Goal: Check status: Check status

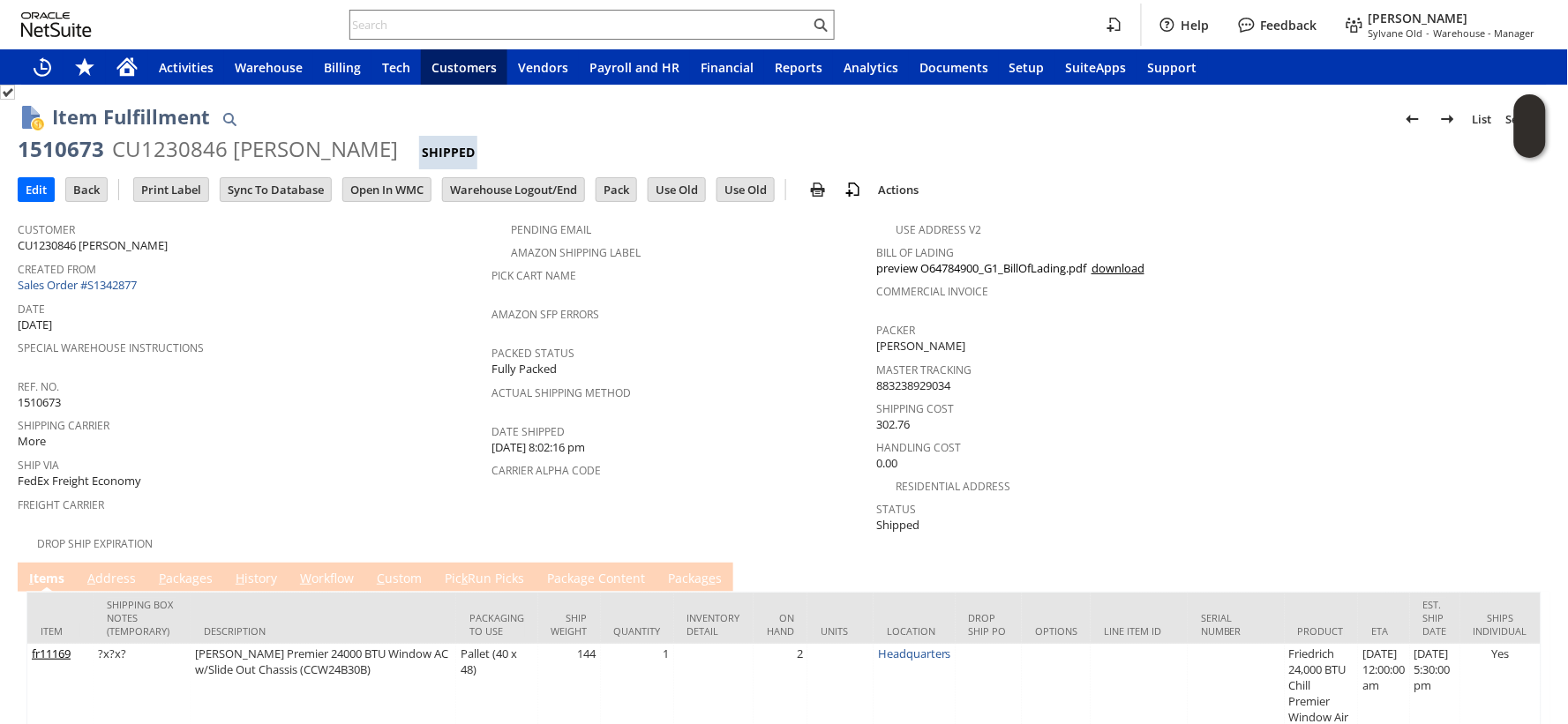
click at [198, 569] on link "P ackages" at bounding box center [186, 579] width 63 height 19
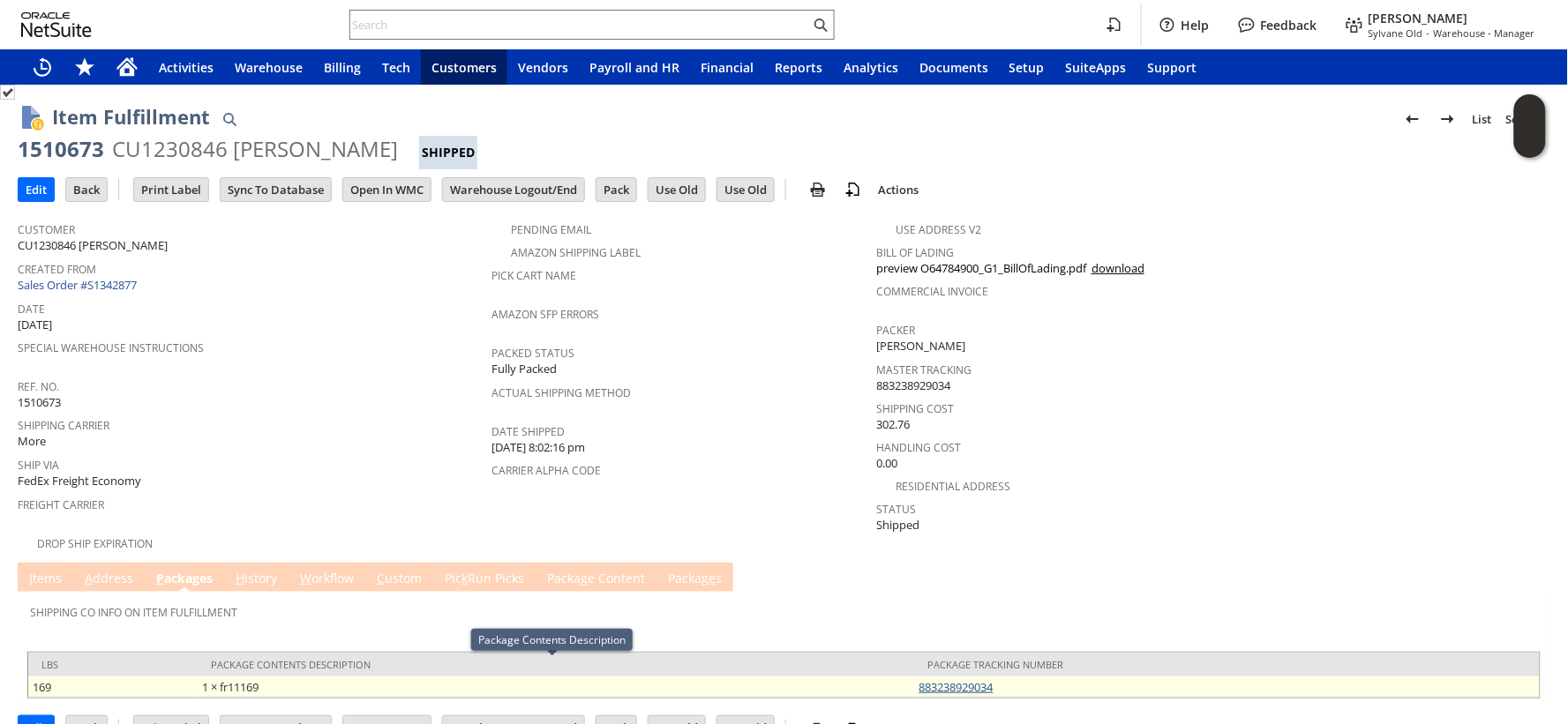
click at [945, 679] on link "883238929034" at bounding box center [956, 687] width 74 height 16
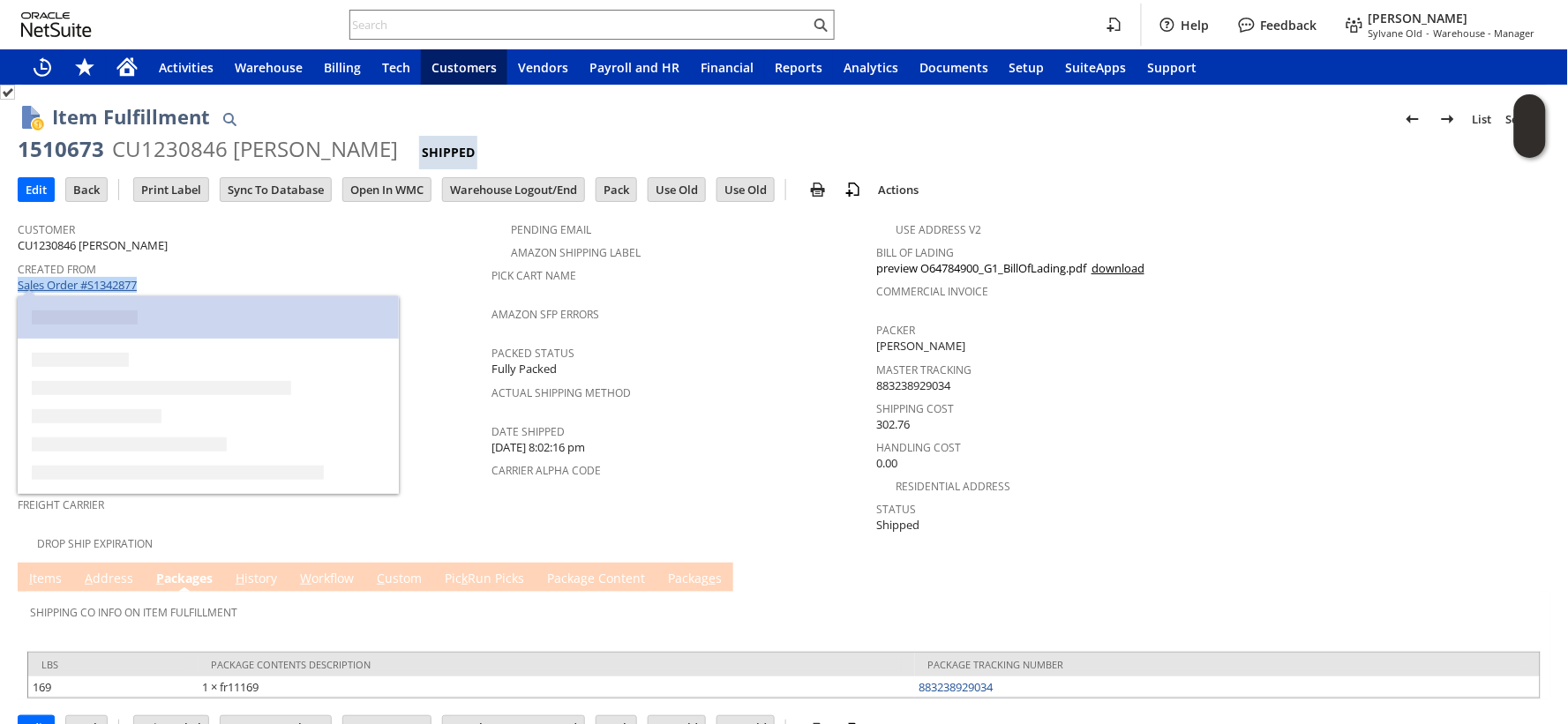
drag, startPoint x: 148, startPoint y: 284, endPoint x: 17, endPoint y: 279, distance: 131.1
click at [17, 279] on div "Created From Sales Order #S1342877" at bounding box center [250, 276] width 466 height 38
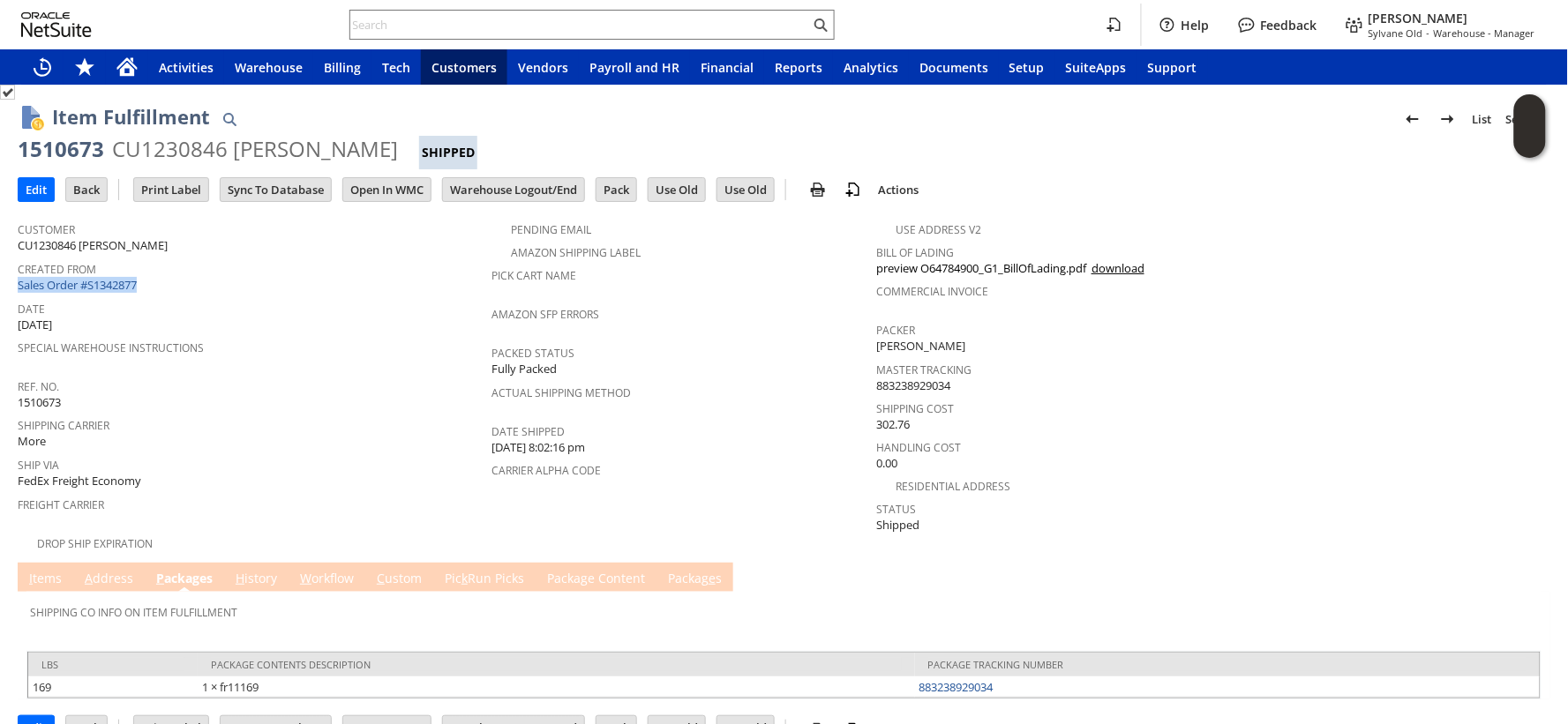
copy link "Sales Order #S1342877"
click at [262, 413] on span "Shipping Carrier" at bounding box center [250, 423] width 466 height 20
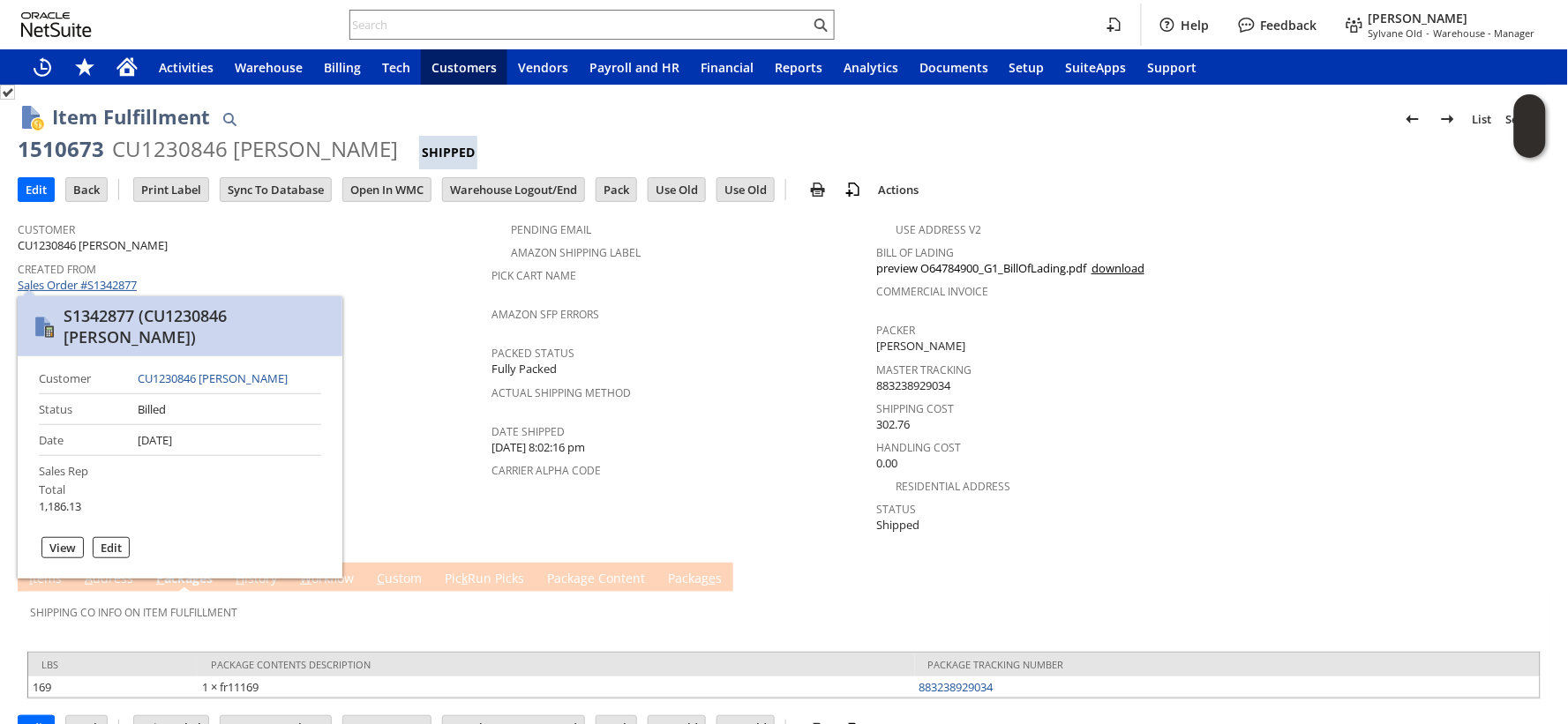
click at [118, 279] on link "Sales Order #S1342877" at bounding box center [78, 284] width 123 height 16
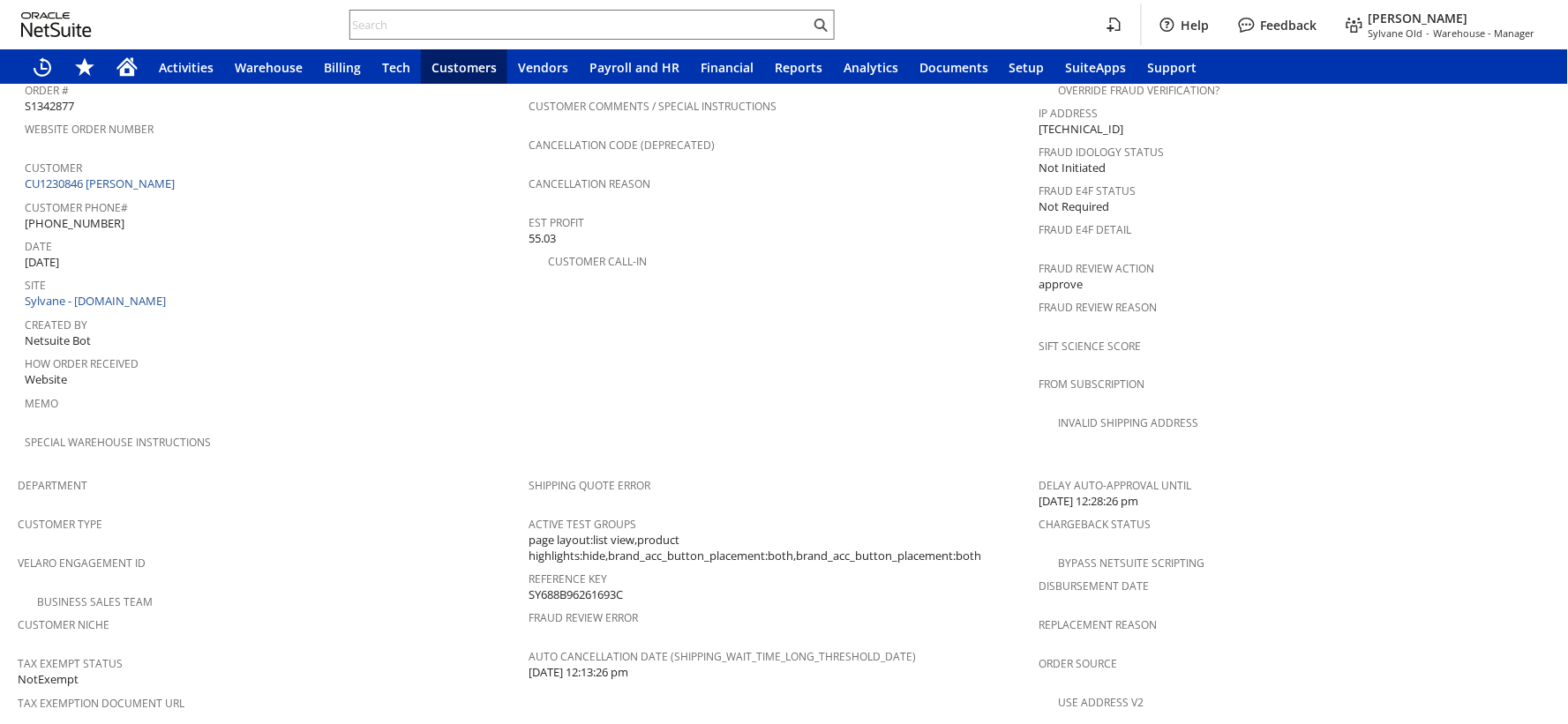
scroll to position [685, 0]
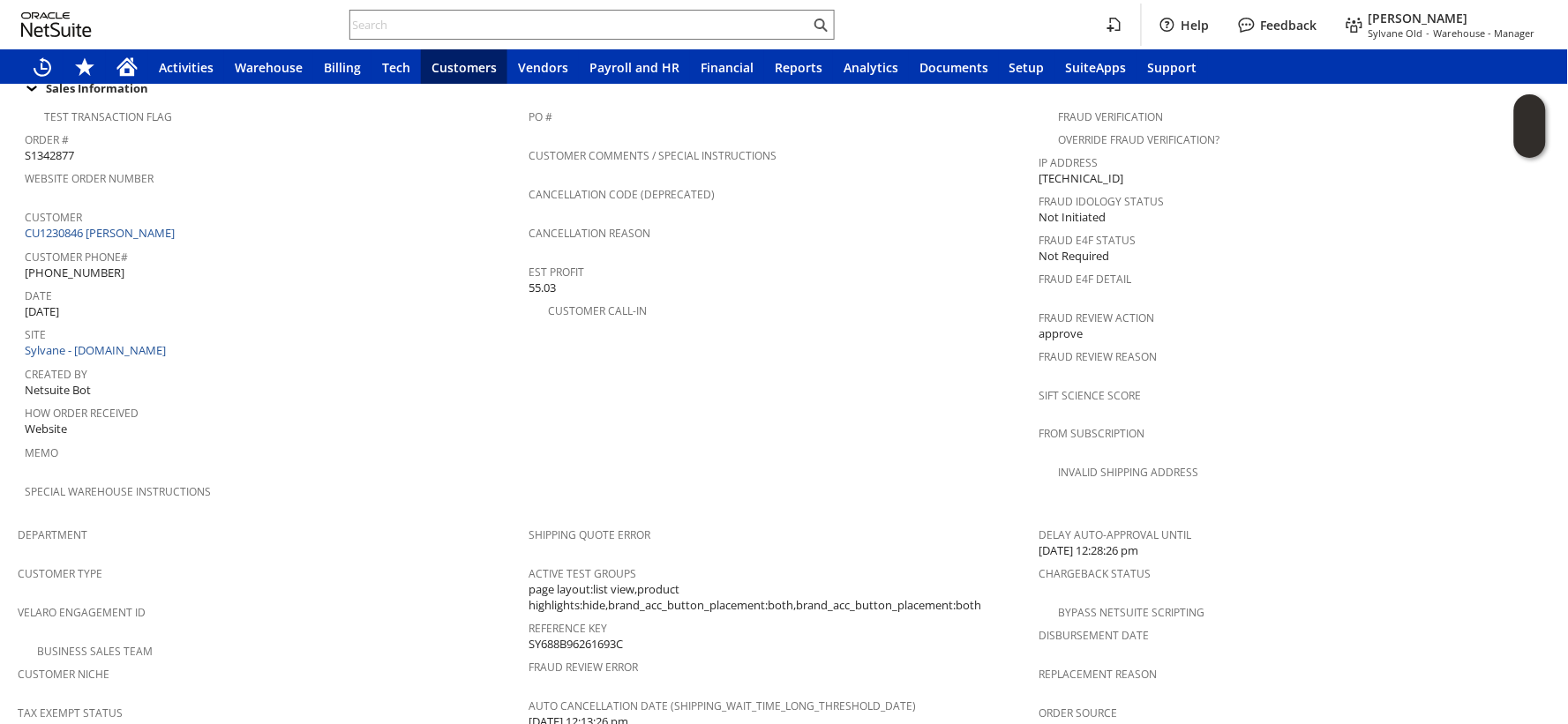
click at [426, 23] on input "text" at bounding box center [580, 25] width 460 height 21
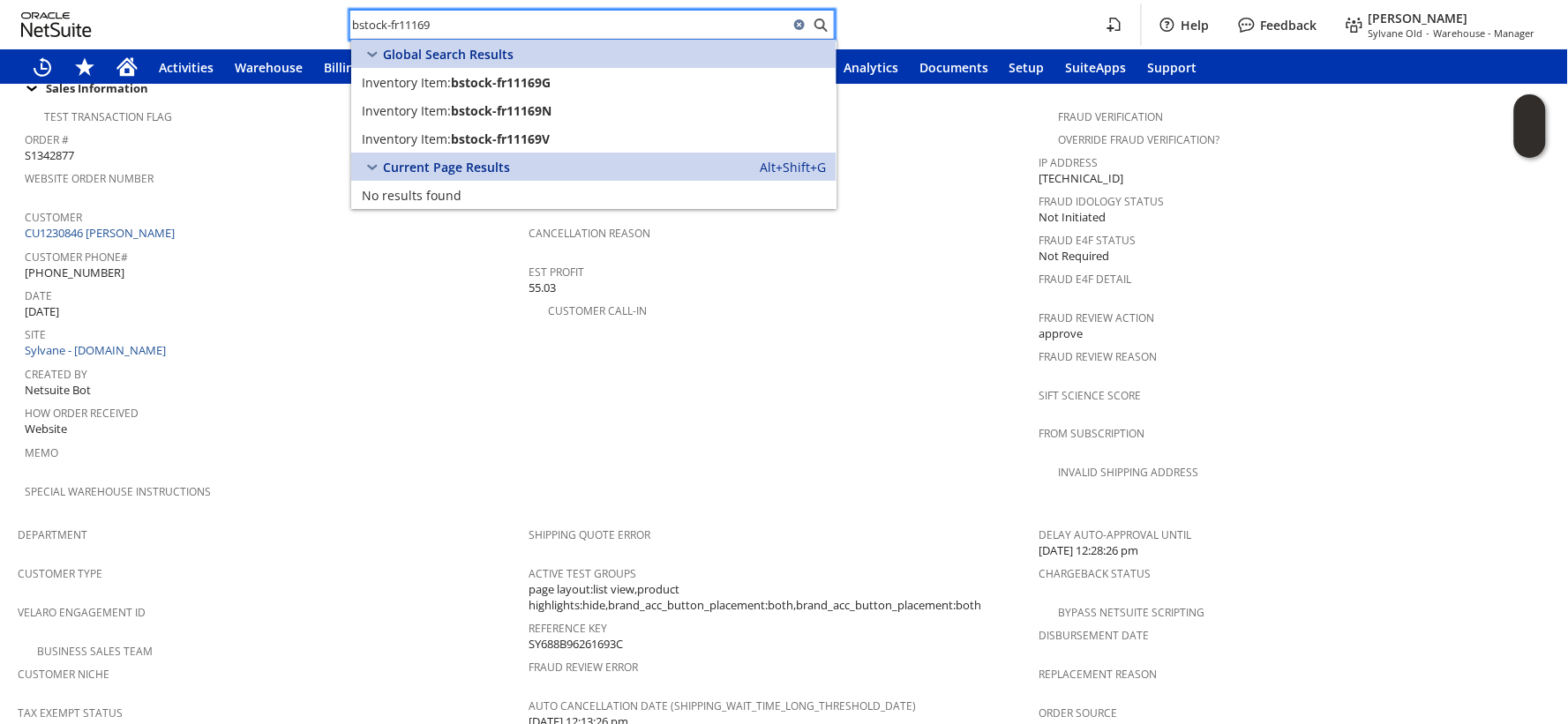
type input "bstock-fr11169"
click at [278, 441] on div "Memo" at bounding box center [272, 459] width 495 height 37
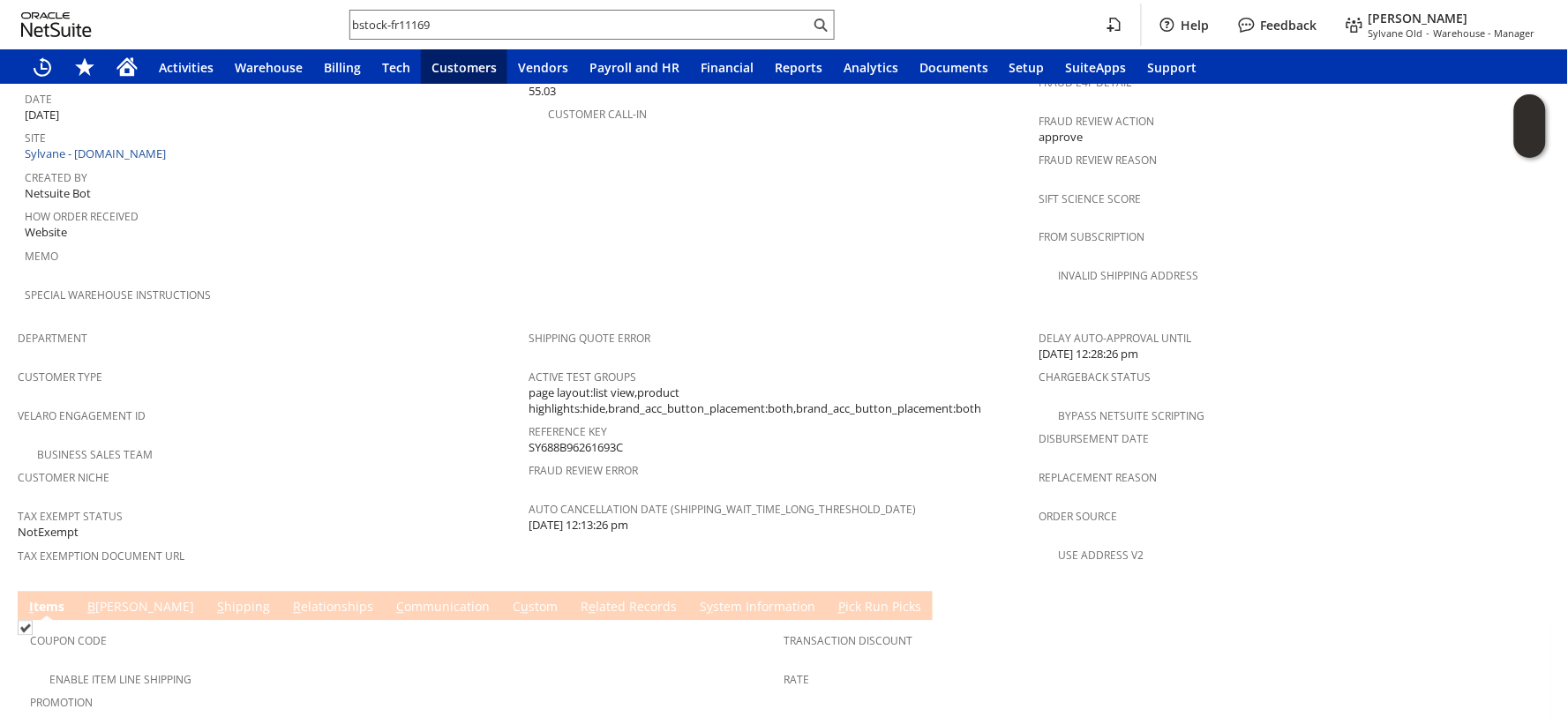
scroll to position [1203, 0]
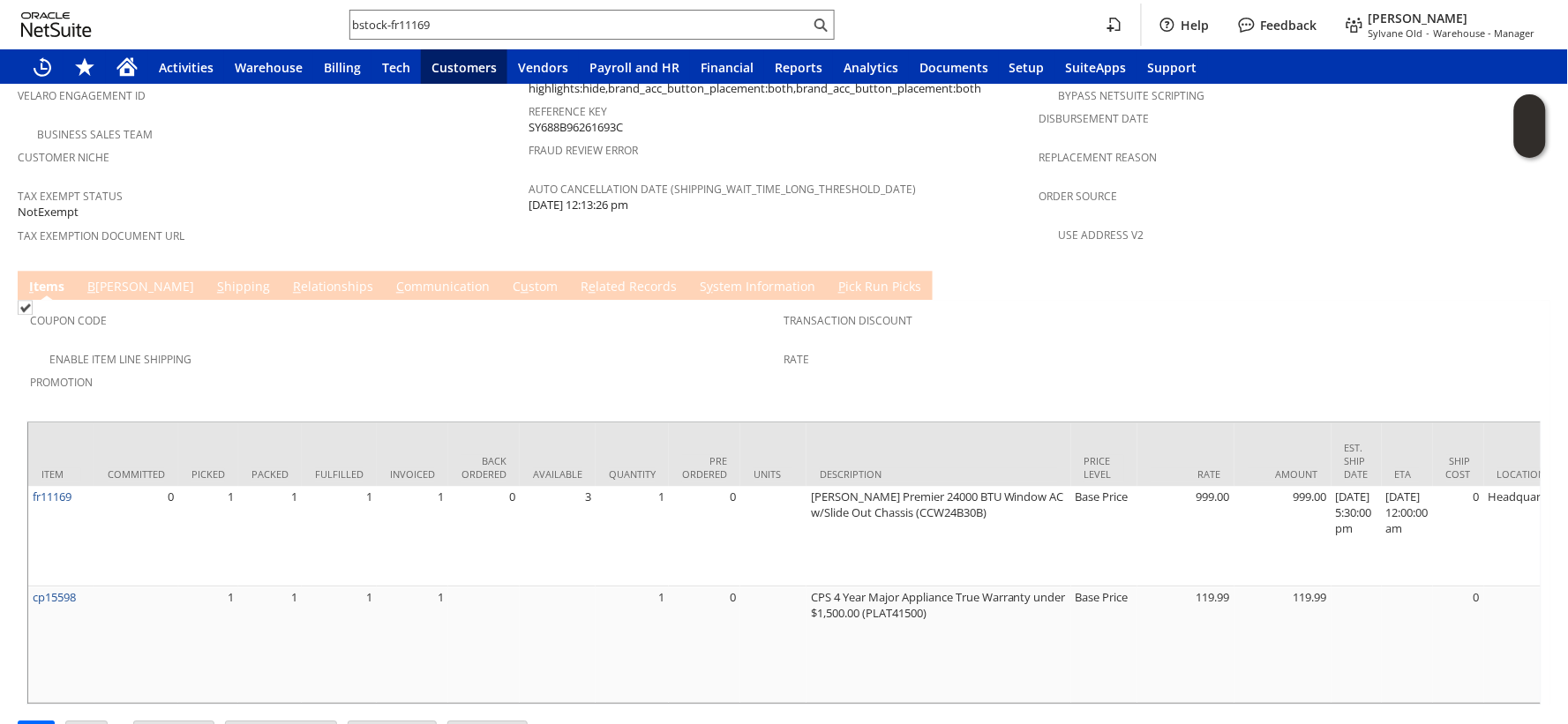
click at [205, 271] on td "S hipping" at bounding box center [243, 285] width 76 height 30
click at [217, 278] on span "S" at bounding box center [220, 286] width 7 height 17
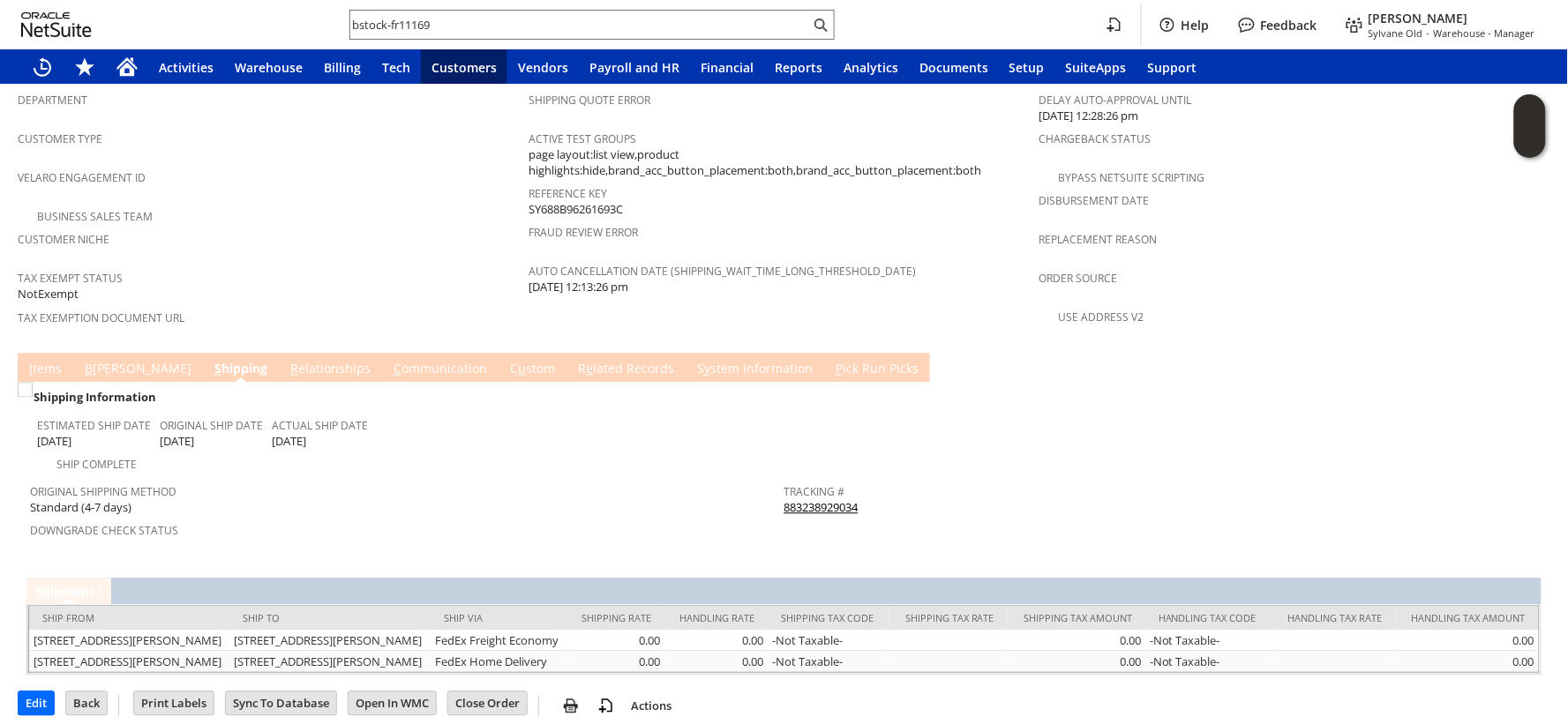
click at [42, 360] on link "I tems" at bounding box center [45, 369] width 41 height 19
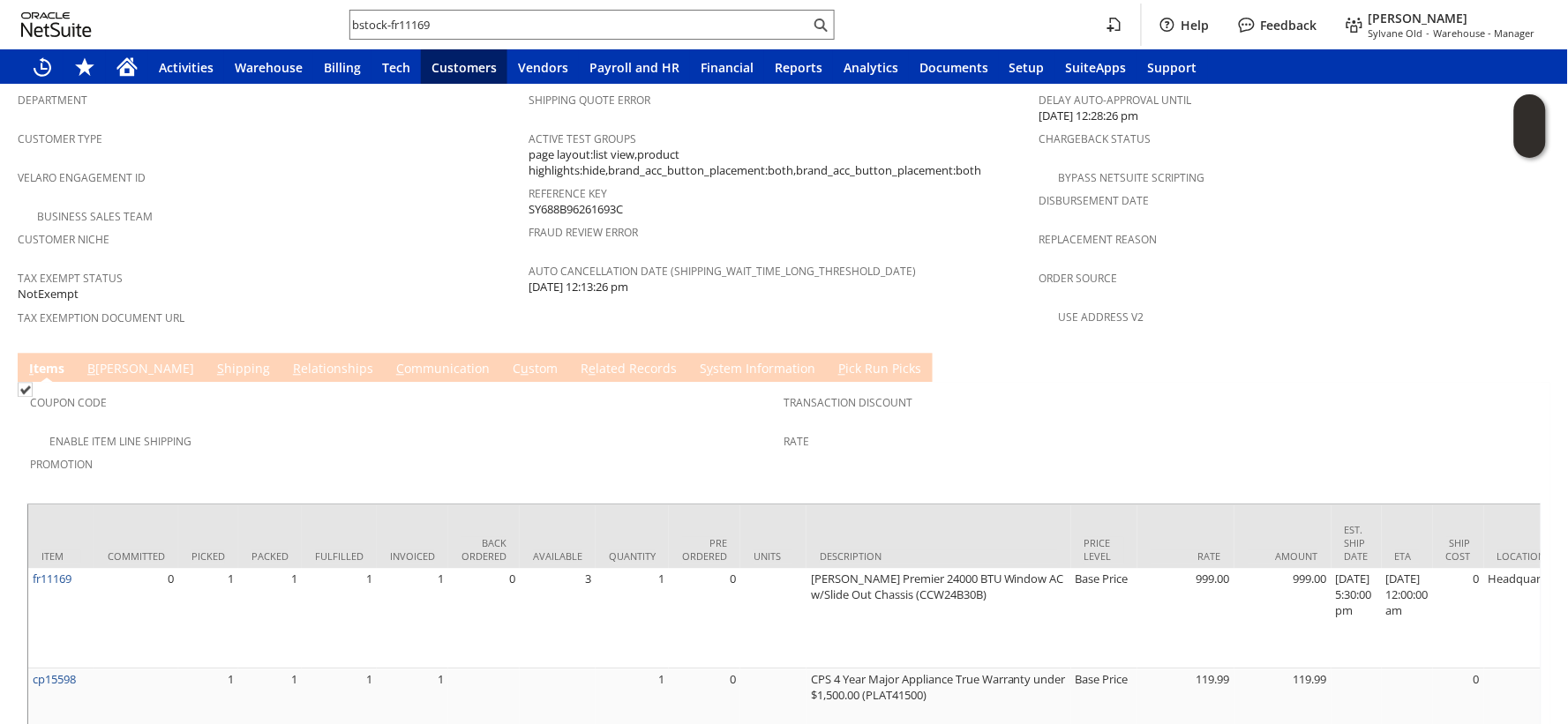
scroll to position [532, 0]
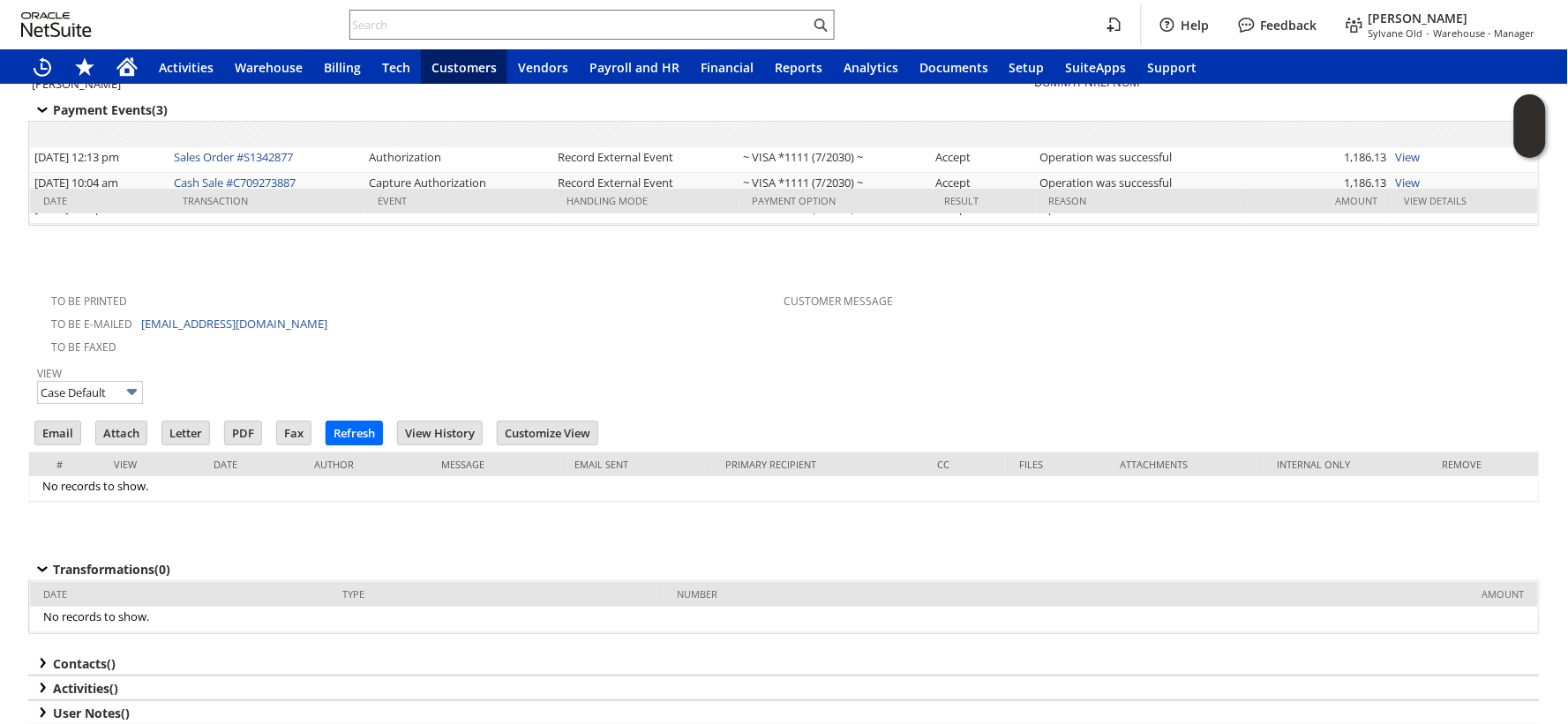
scroll to position [2351, 0]
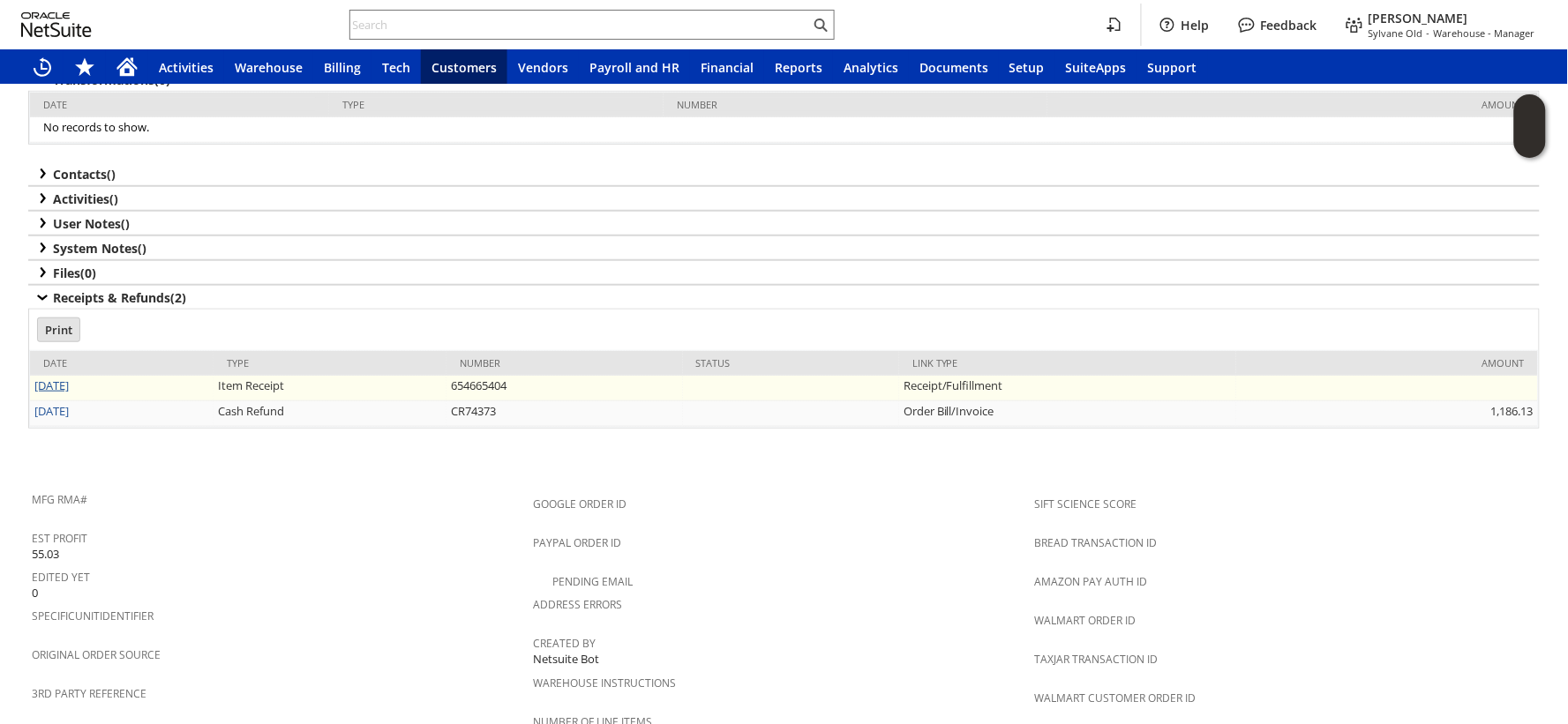
click at [69, 378] on link "[DATE]" at bounding box center [52, 385] width 34 height 16
